Goal: Transaction & Acquisition: Purchase product/service

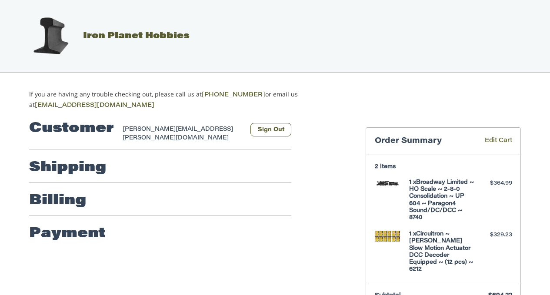
select select "**"
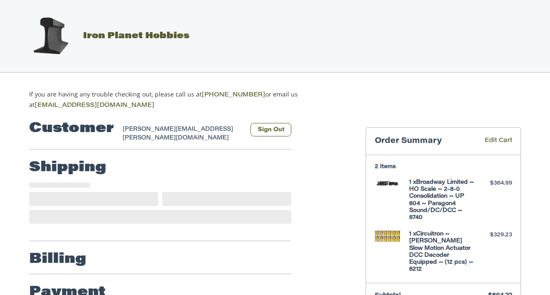
select select "**"
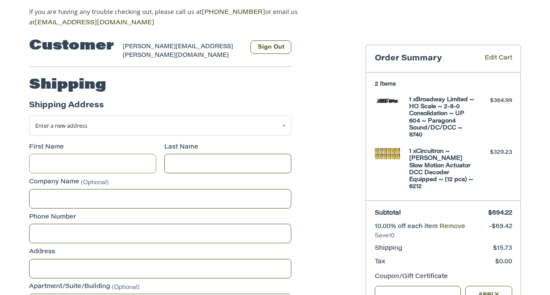
scroll to position [83, 0]
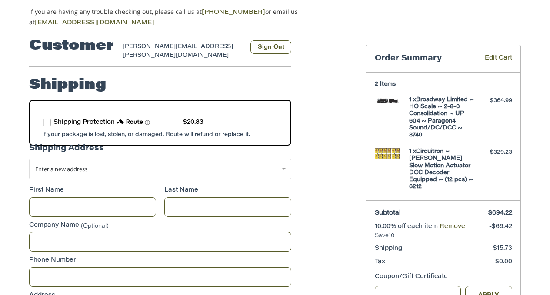
click at [46, 119] on label "route shipping protection selector element" at bounding box center [47, 123] width 8 height 8
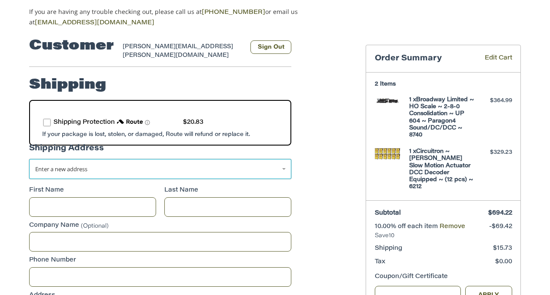
click at [70, 165] on span "Enter a new address" at bounding box center [61, 169] width 52 height 8
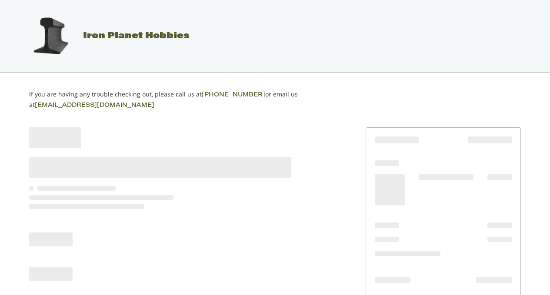
scroll to position [55, 0]
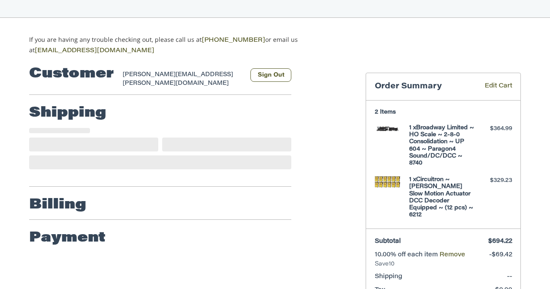
select select "**"
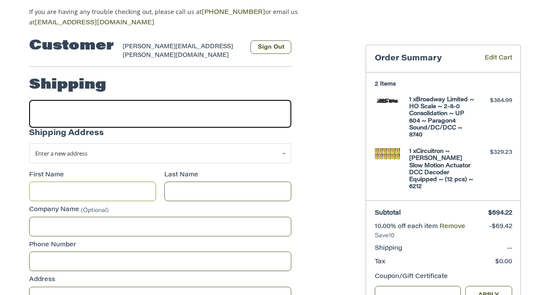
scroll to position [83, 0]
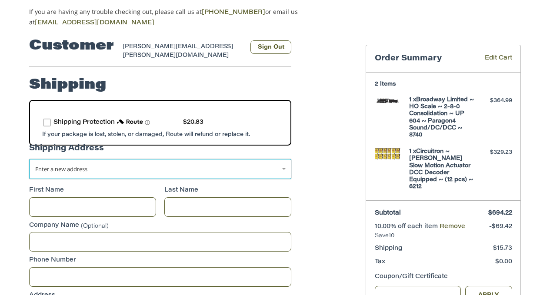
click at [108, 160] on link "Enter a new address" at bounding box center [160, 169] width 262 height 20
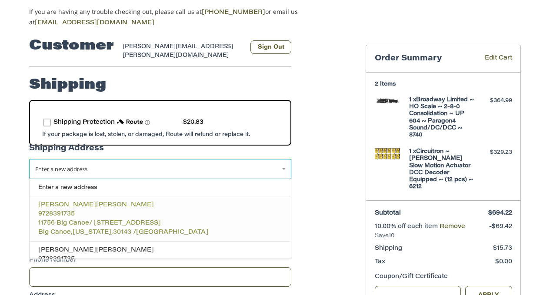
scroll to position [35, 0]
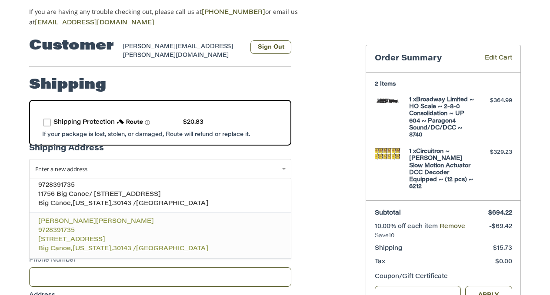
click at [78, 227] on p "9728391735" at bounding box center [160, 231] width 244 height 9
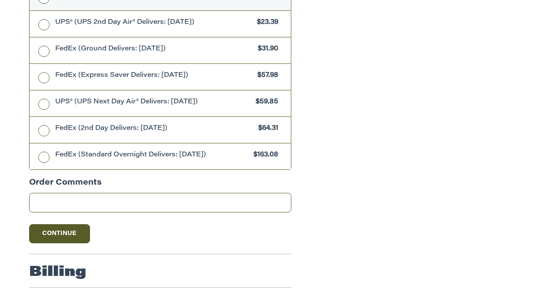
scroll to position [505, 0]
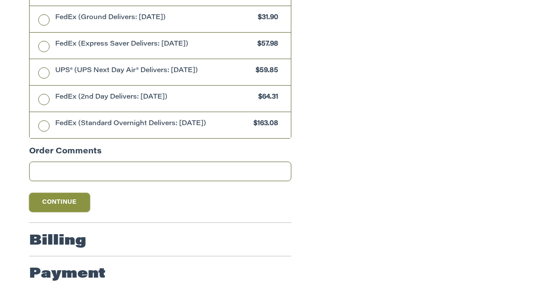
click at [72, 208] on button "Continue" at bounding box center [59, 202] width 61 height 19
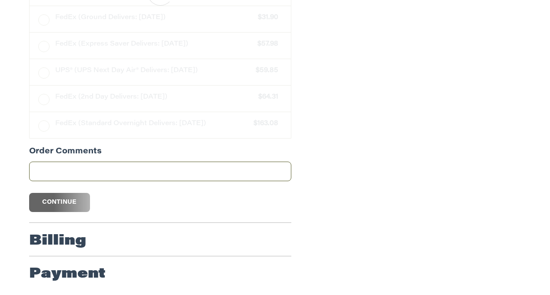
scroll to position [143, 0]
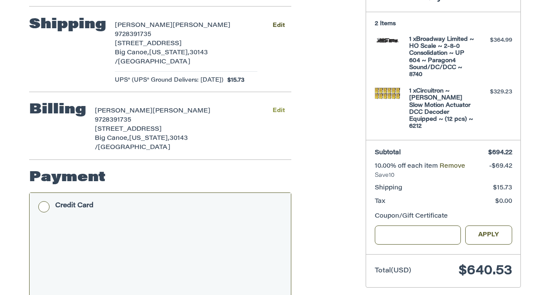
click at [278, 105] on button "Edit" at bounding box center [279, 111] width 26 height 13
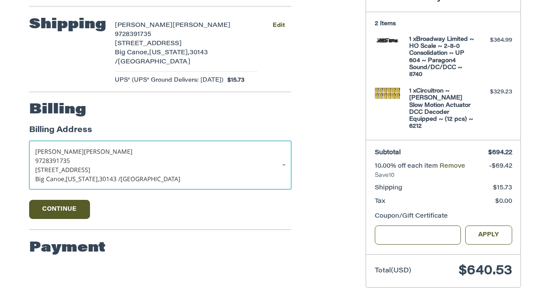
click at [272, 165] on p "[STREET_ADDRESS]" at bounding box center [160, 169] width 250 height 9
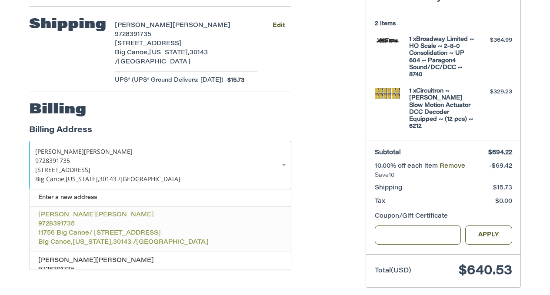
click at [190, 220] on p "9728391735" at bounding box center [160, 224] width 244 height 9
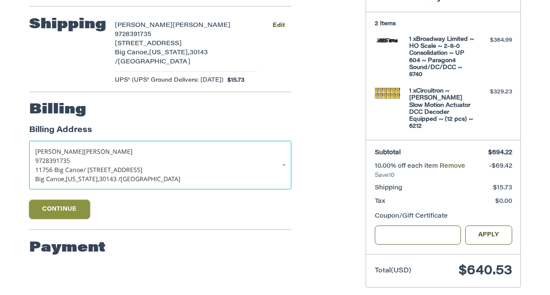
click at [79, 200] on button "Continue" at bounding box center [59, 209] width 61 height 19
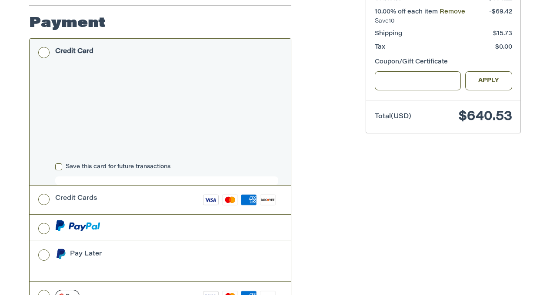
scroll to position [428, 0]
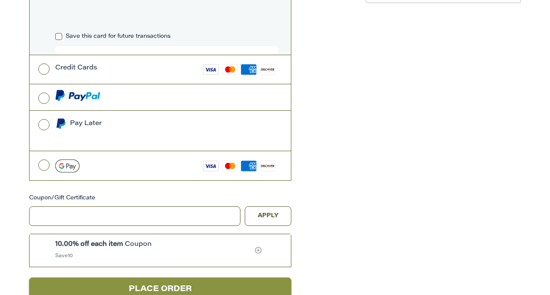
click at [143, 278] on button "Place Order" at bounding box center [160, 290] width 262 height 24
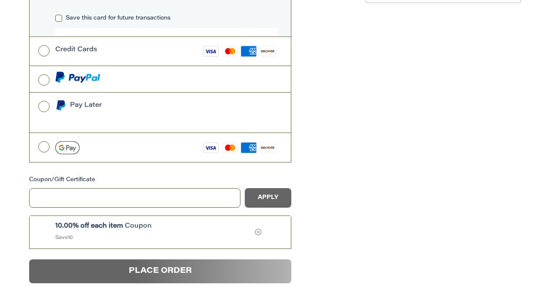
scroll to position [55, 0]
